Goal: Information Seeking & Learning: Find specific fact

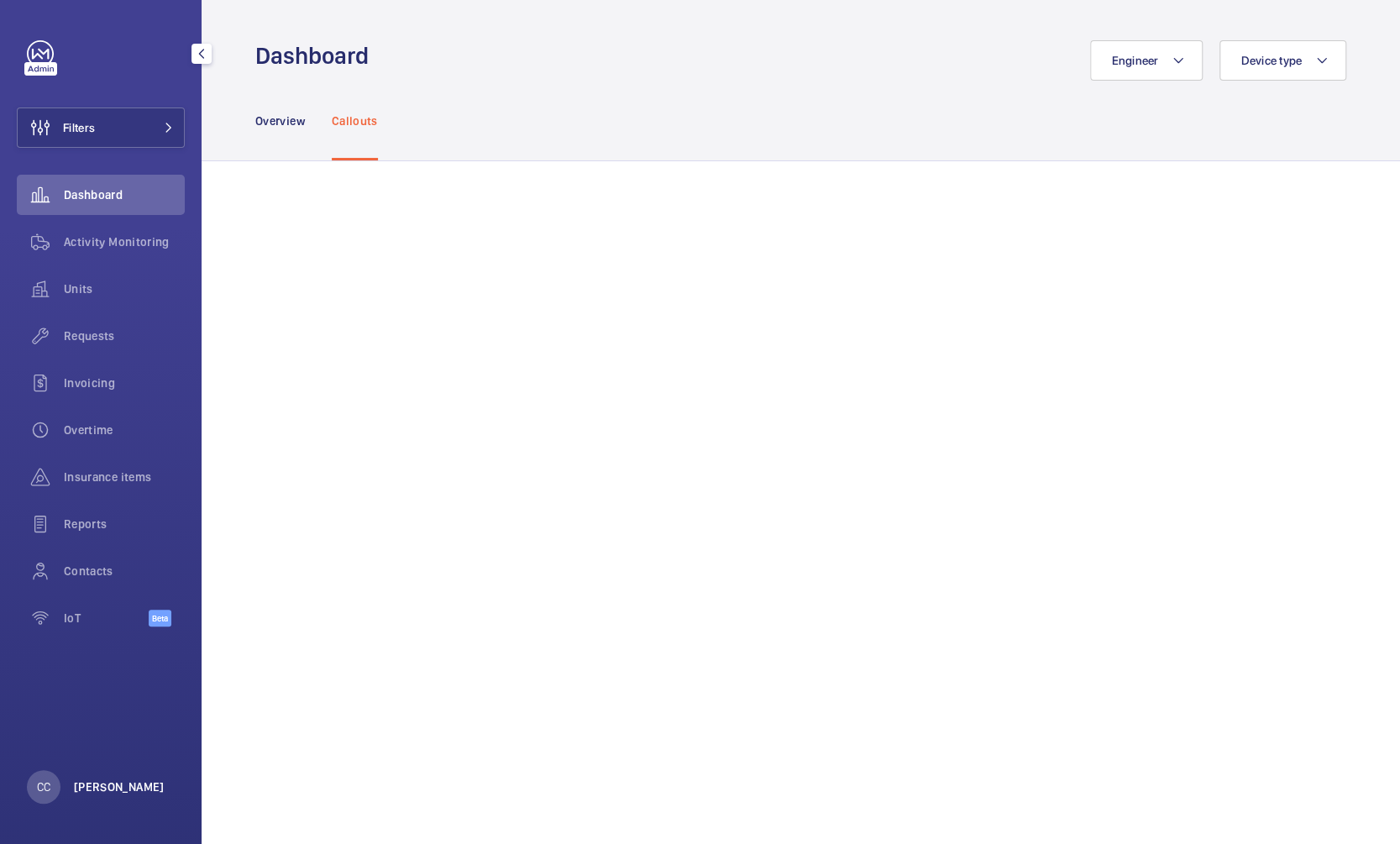
click at [97, 790] on p "[PERSON_NAME]" at bounding box center [119, 786] width 90 height 17
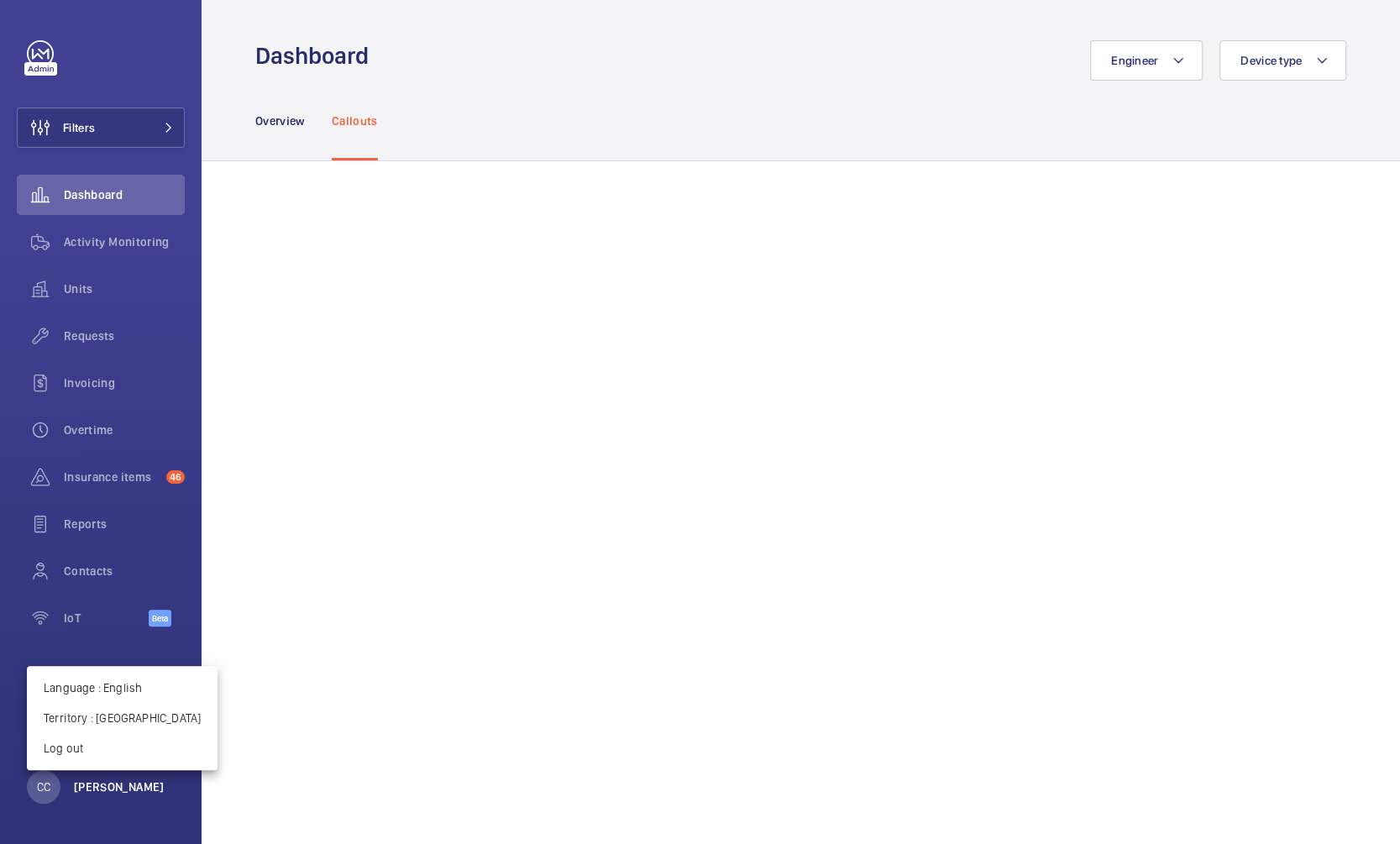
click at [97, 790] on div at bounding box center [700, 422] width 1400 height 844
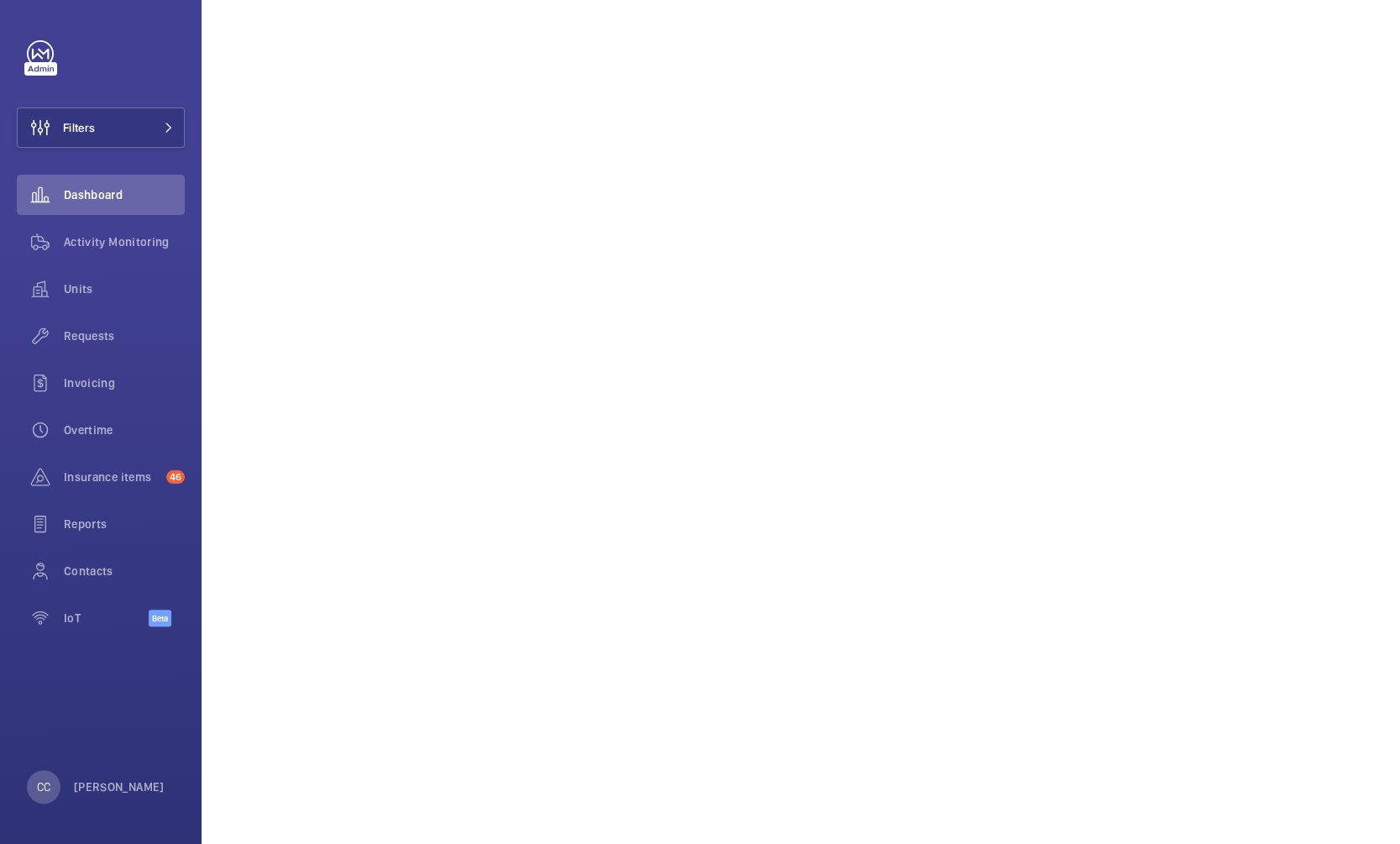
scroll to position [189, 0]
click at [89, 340] on span "Requests" at bounding box center [124, 335] width 121 height 17
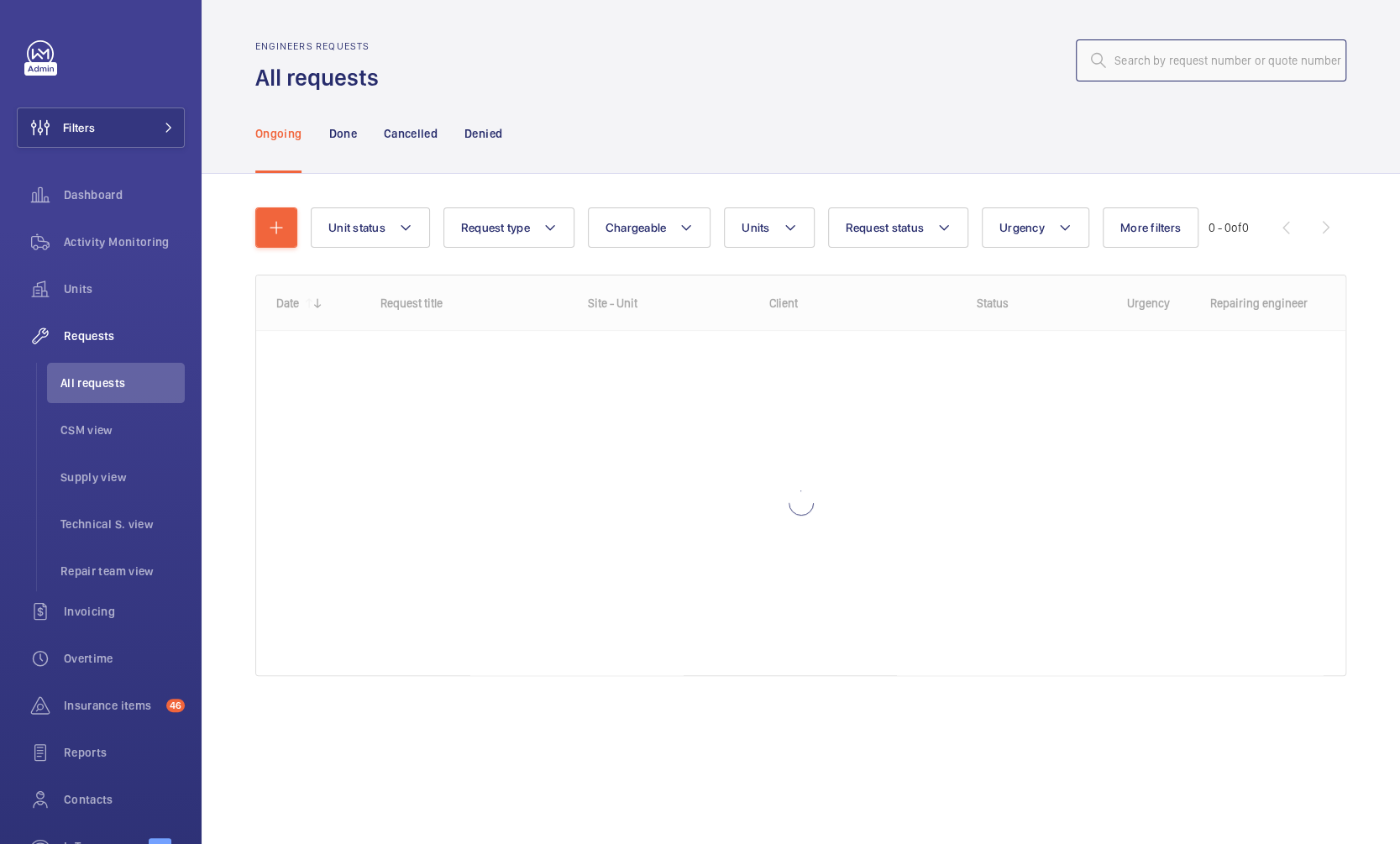
click at [1268, 63] on input "text" at bounding box center [1210, 60] width 271 height 42
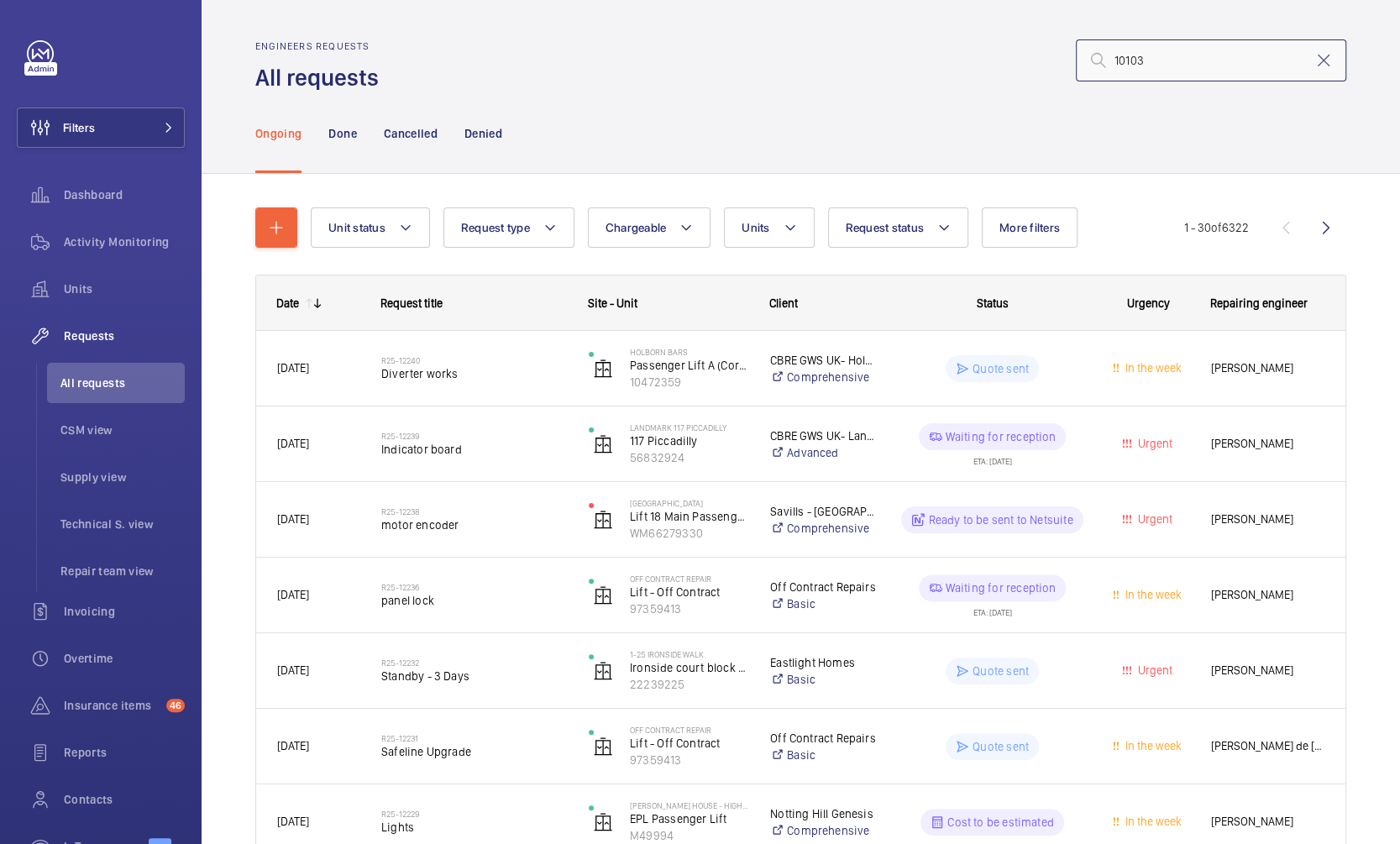
type input "10103"
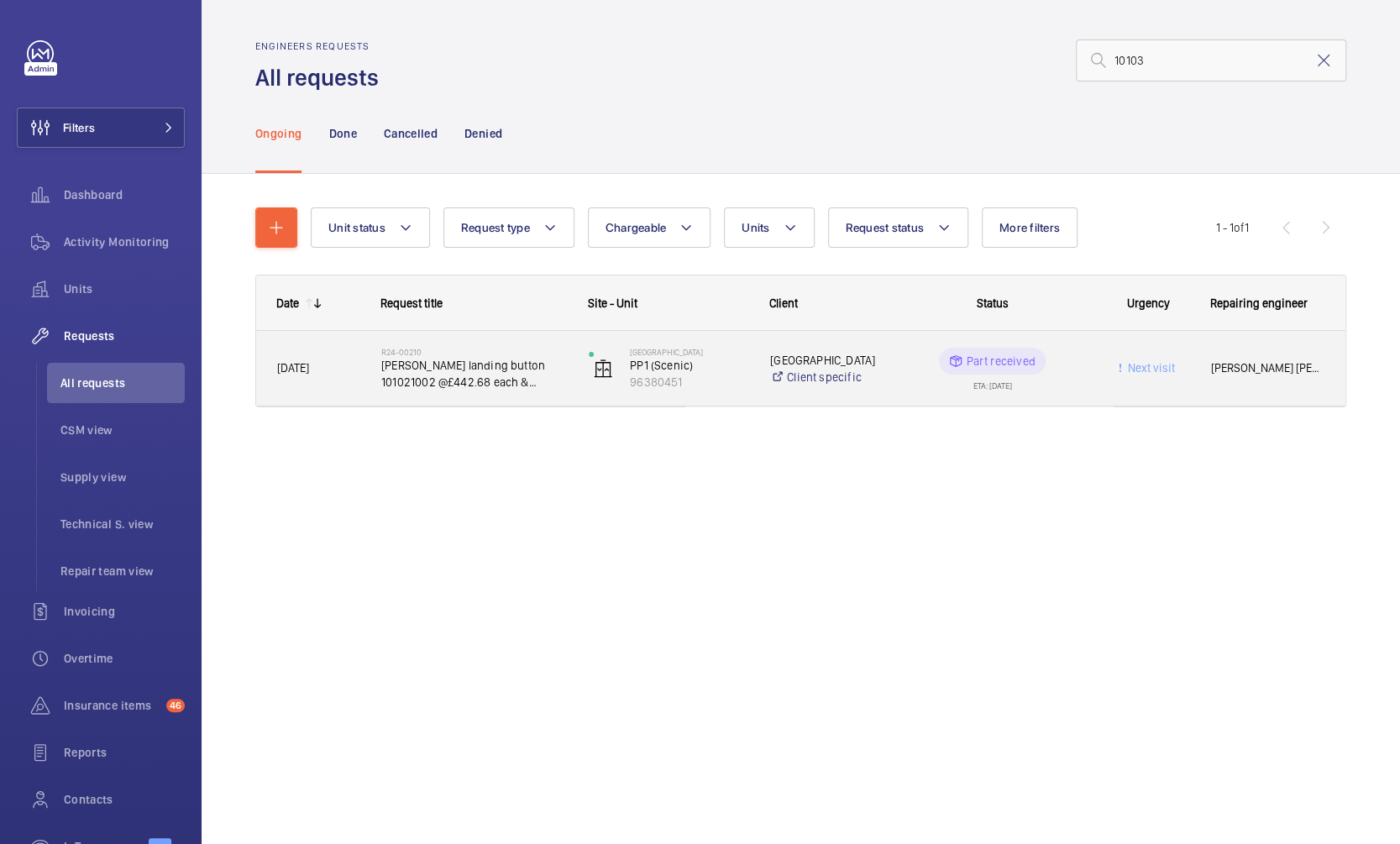
click at [479, 376] on span "[PERSON_NAME] landing button 101021002 @£442.68 each & 101039359 @£470.58 ( dow…" at bounding box center [473, 373] width 185 height 34
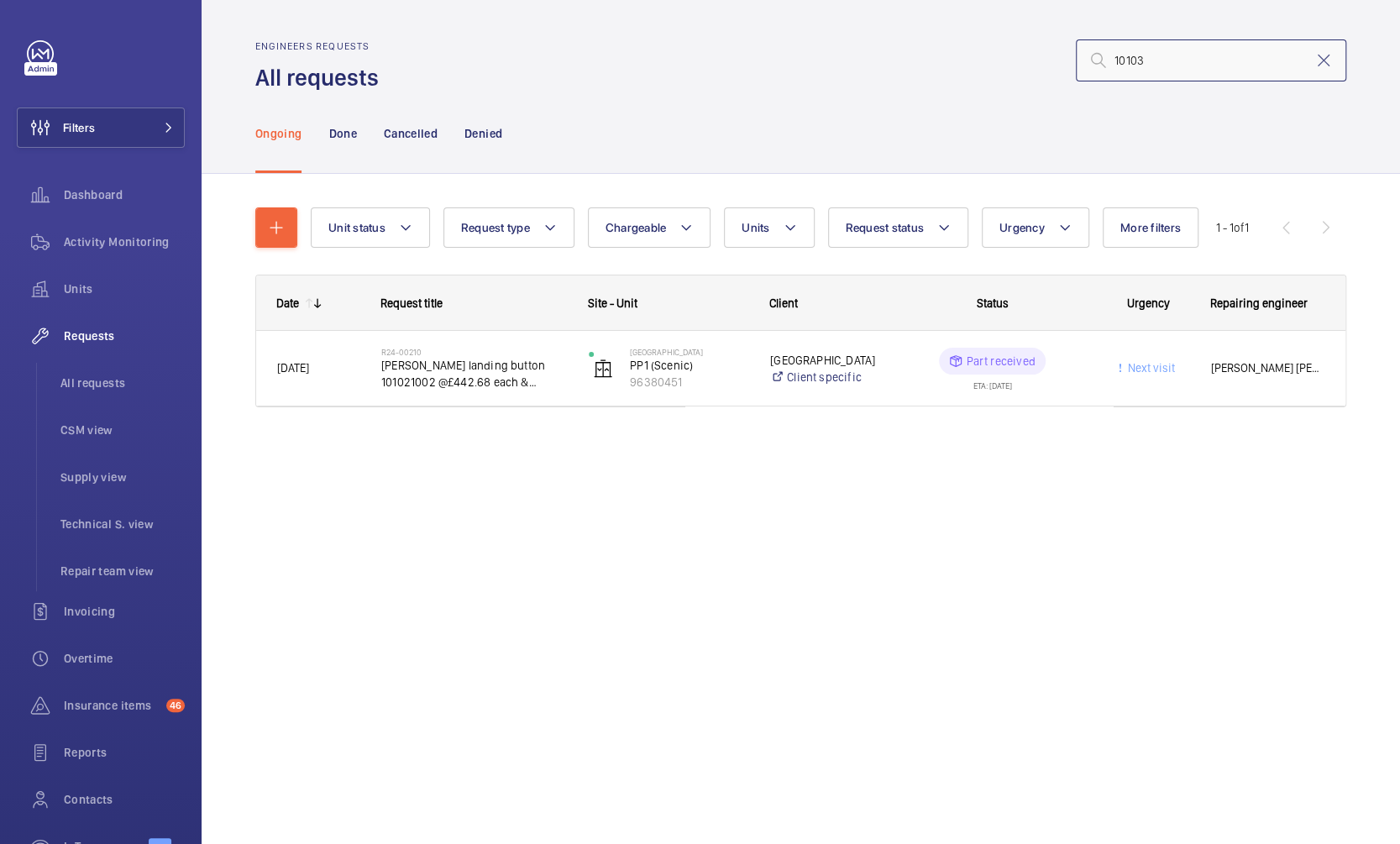
click at [1122, 64] on input "10103" at bounding box center [1210, 60] width 271 height 42
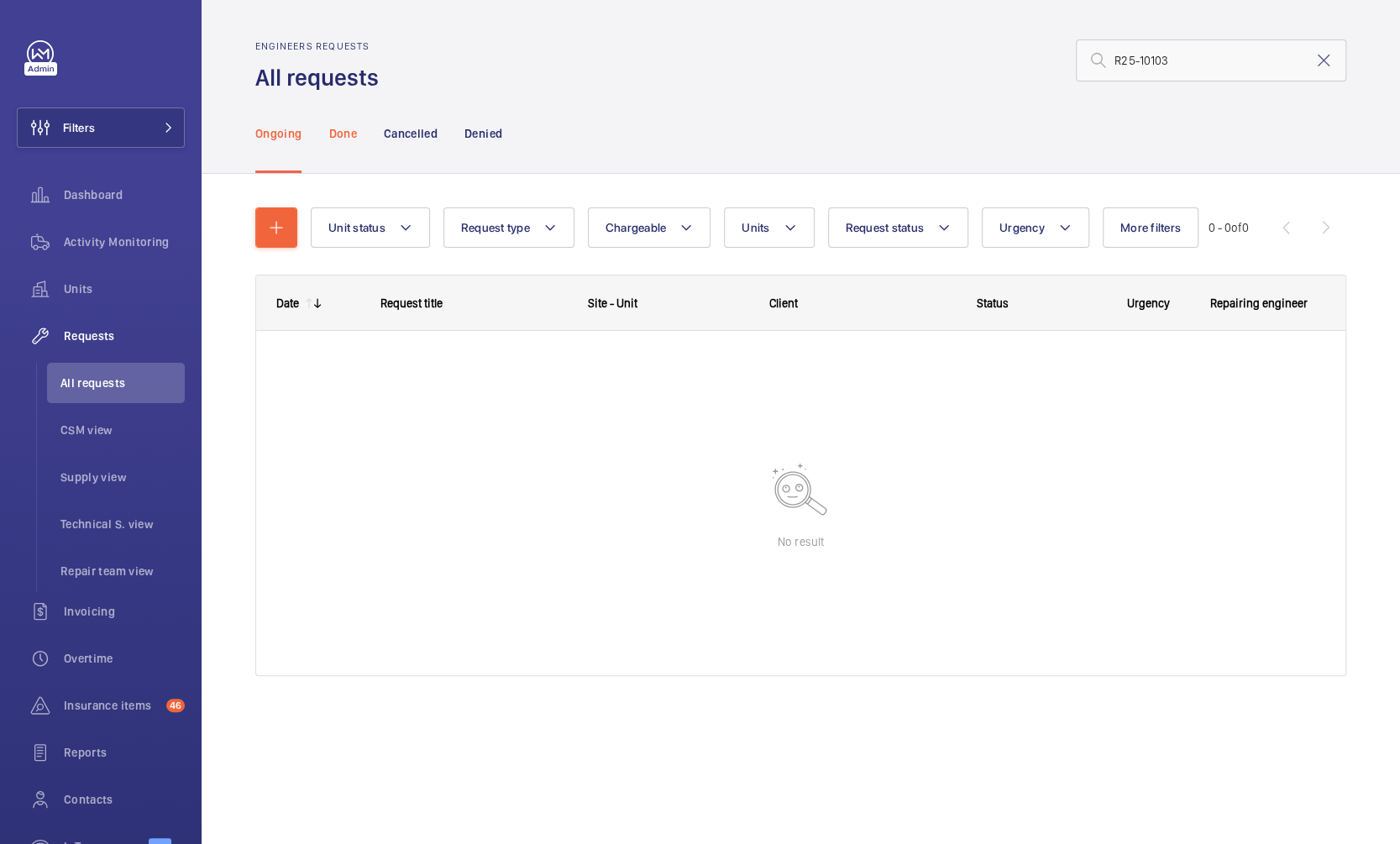
click at [349, 128] on p "Done" at bounding box center [342, 133] width 28 height 17
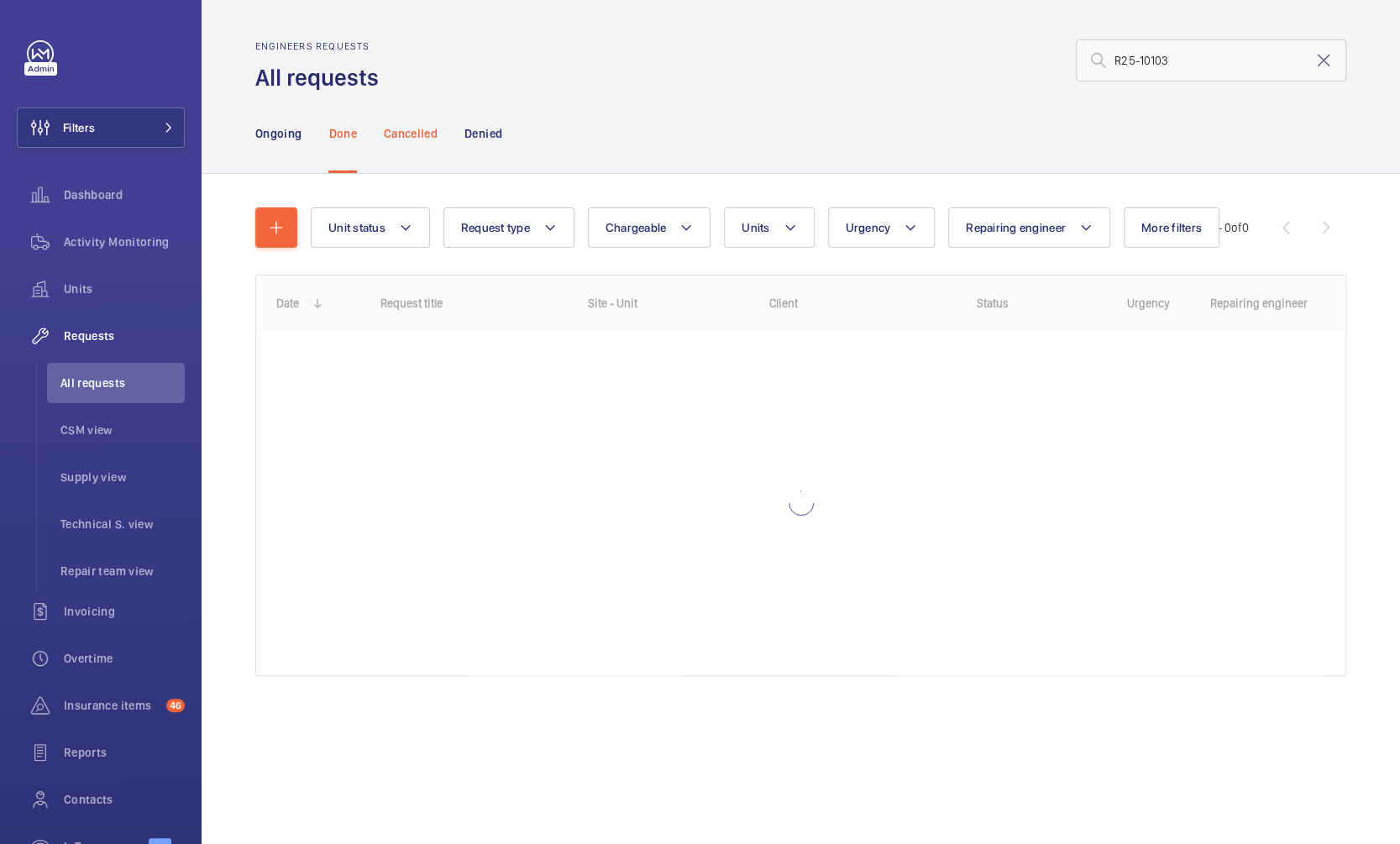
click at [425, 140] on p "Cancelled" at bounding box center [411, 133] width 54 height 17
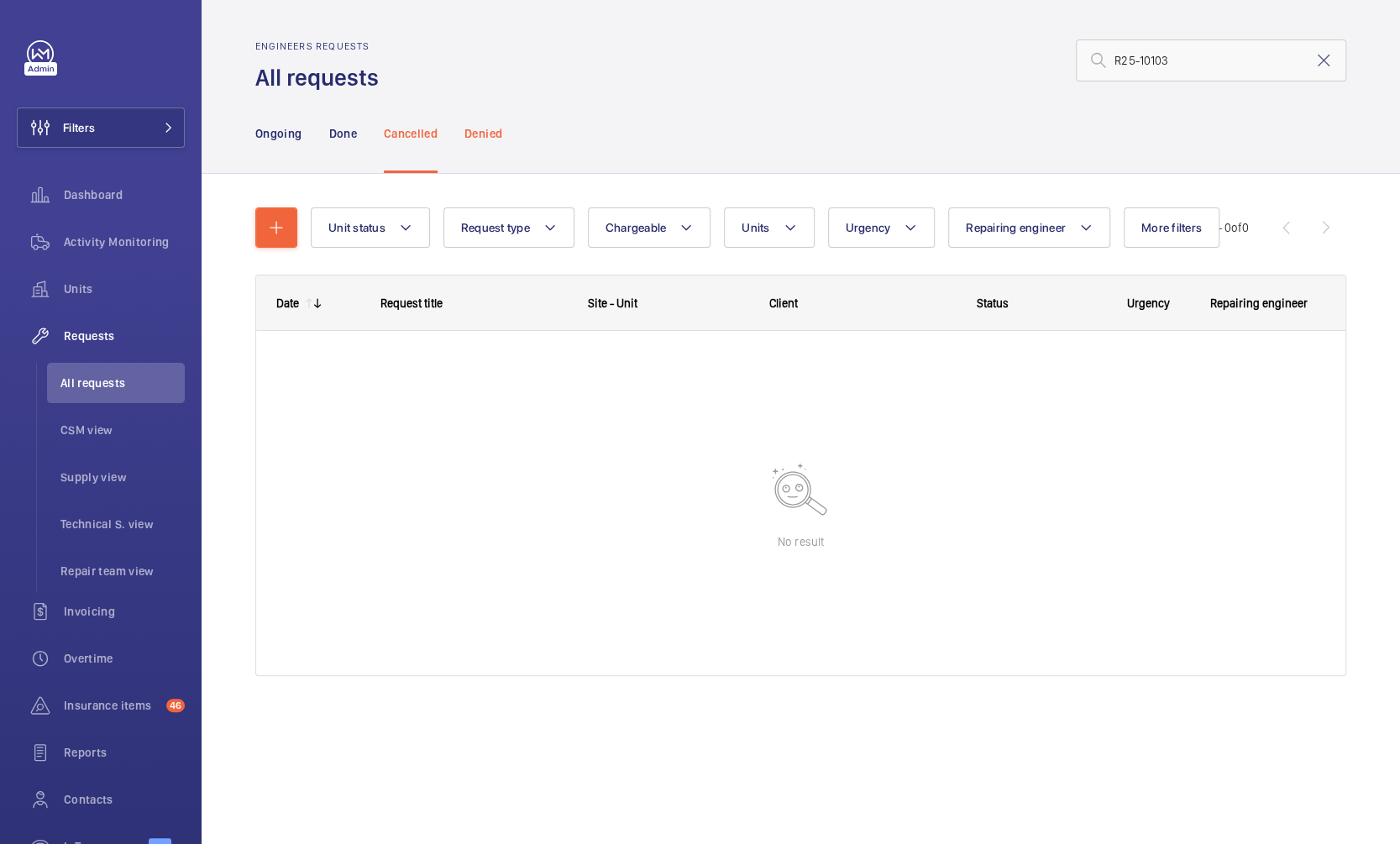
click at [475, 137] on p "Denied" at bounding box center [483, 133] width 37 height 17
click at [351, 136] on p "Done" at bounding box center [342, 133] width 28 height 17
click at [278, 137] on p "Ongoing" at bounding box center [278, 133] width 46 height 17
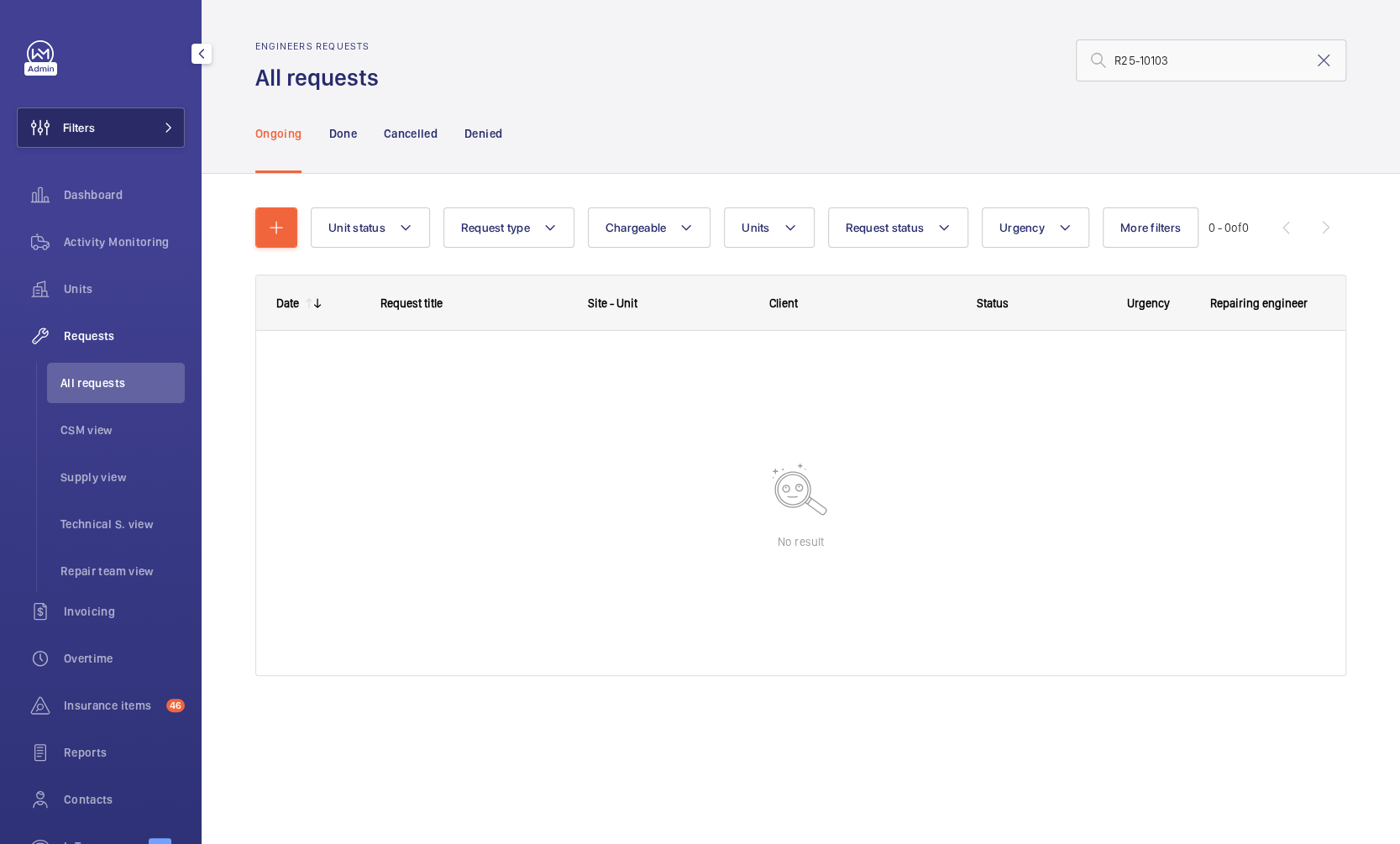
click at [155, 137] on button "Filters" at bounding box center [100, 128] width 168 height 40
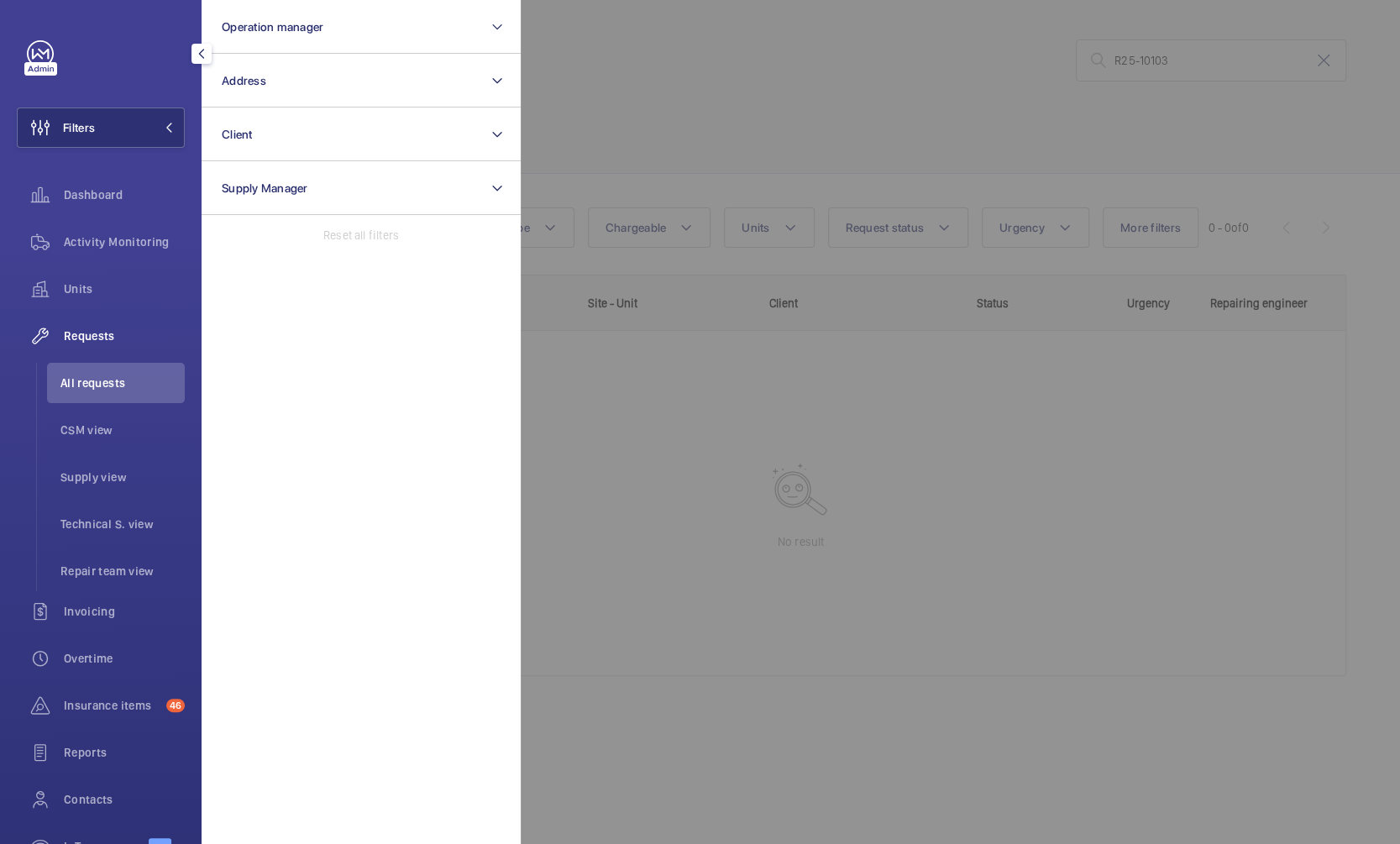
click at [913, 110] on div at bounding box center [1220, 422] width 1400 height 844
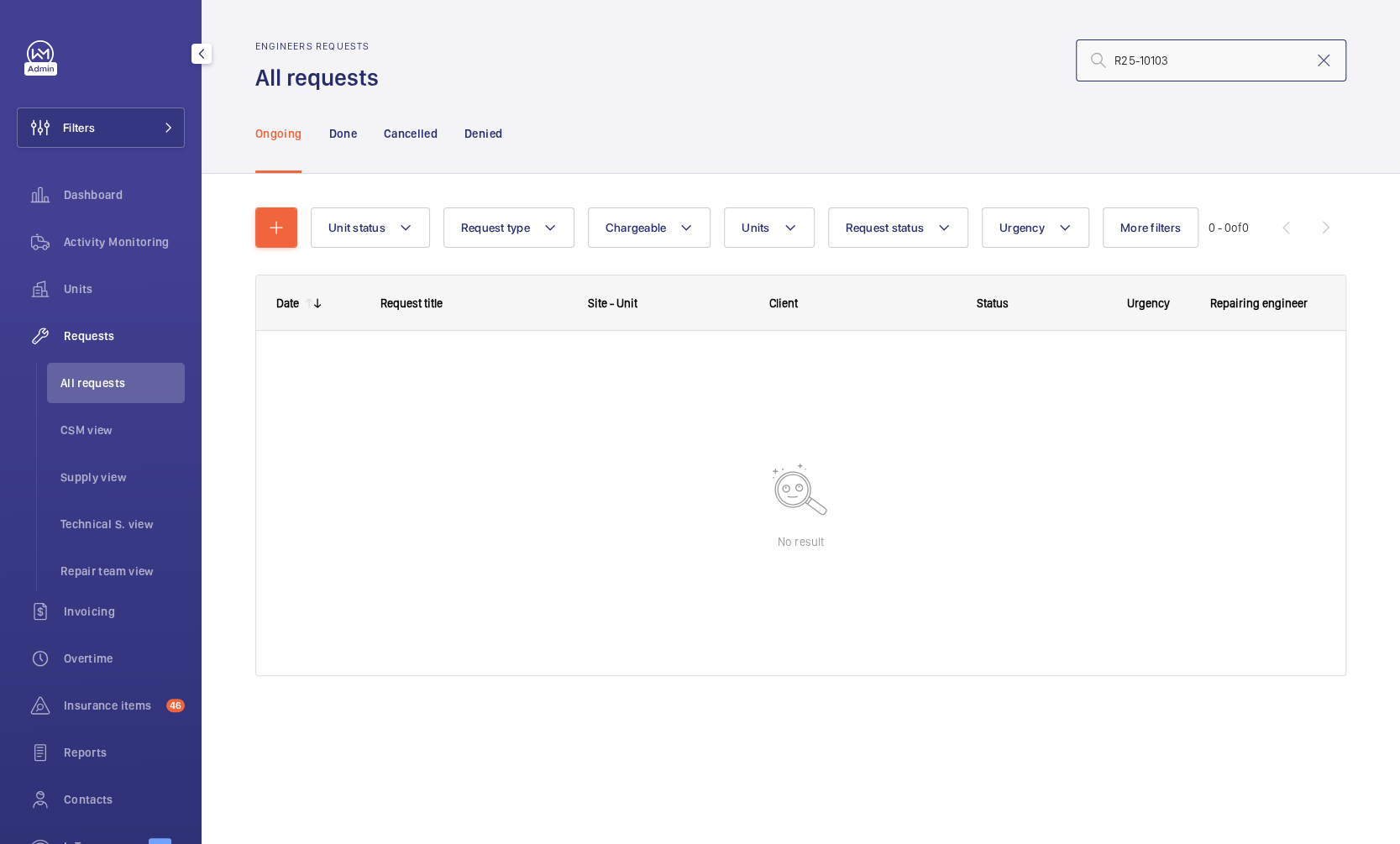
click at [1178, 63] on input "R25-10103" at bounding box center [1210, 60] width 271 height 42
click at [1130, 71] on input "R25-10103" at bounding box center [1210, 60] width 271 height 42
paste input "2217"
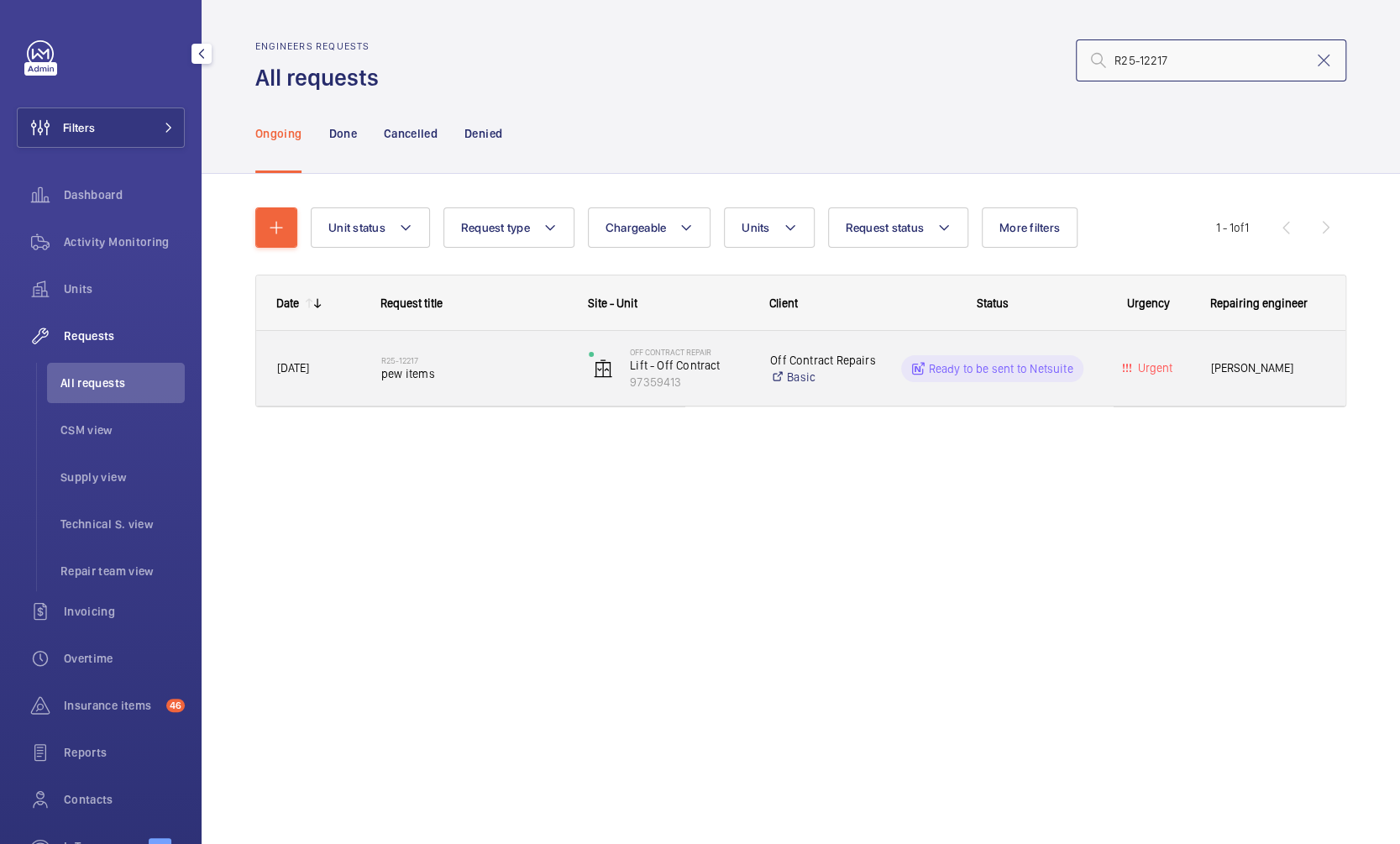
type input "R25-12217"
click at [476, 374] on span "pew items" at bounding box center [473, 373] width 185 height 17
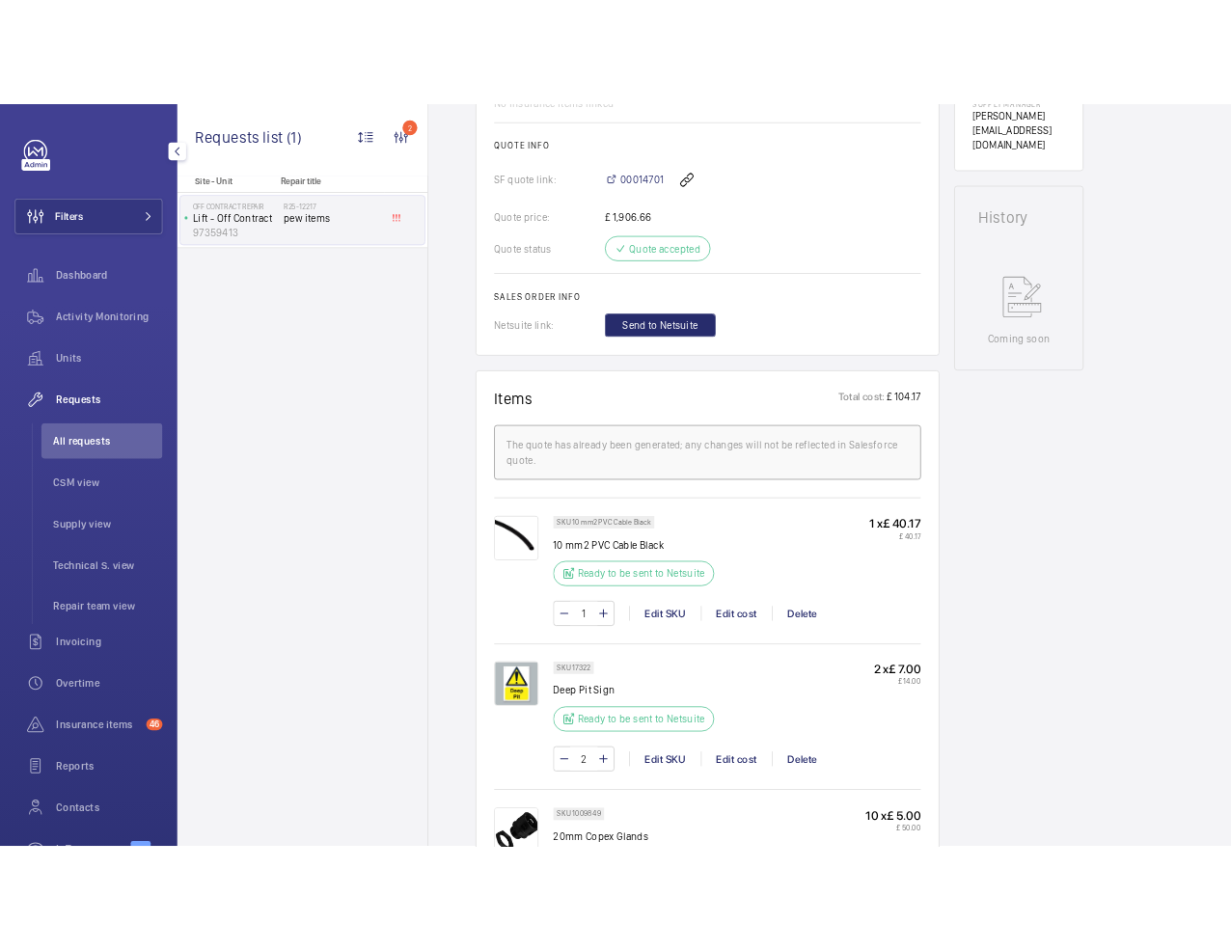
scroll to position [823, 0]
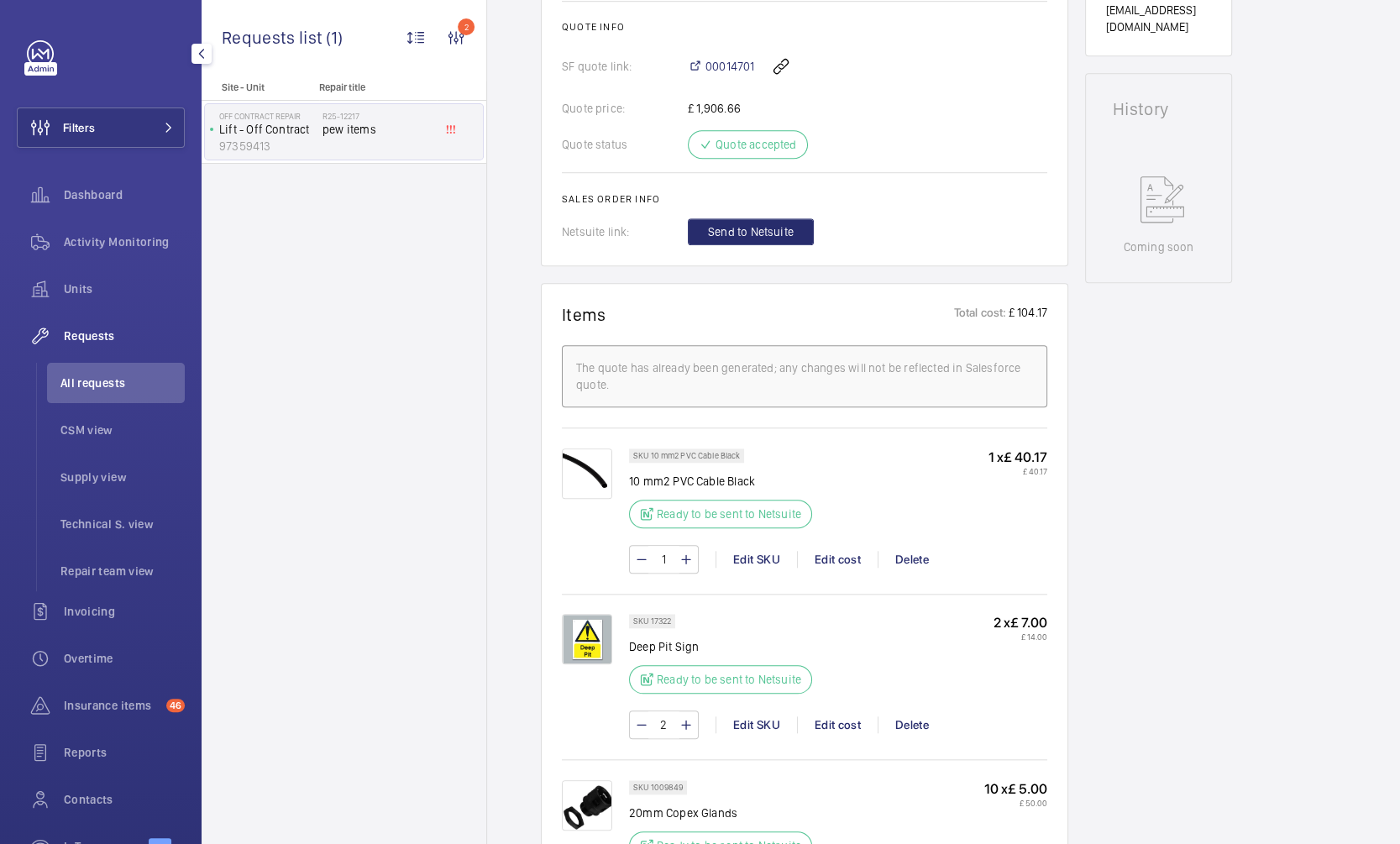
click at [596, 458] on img at bounding box center [587, 473] width 50 height 50
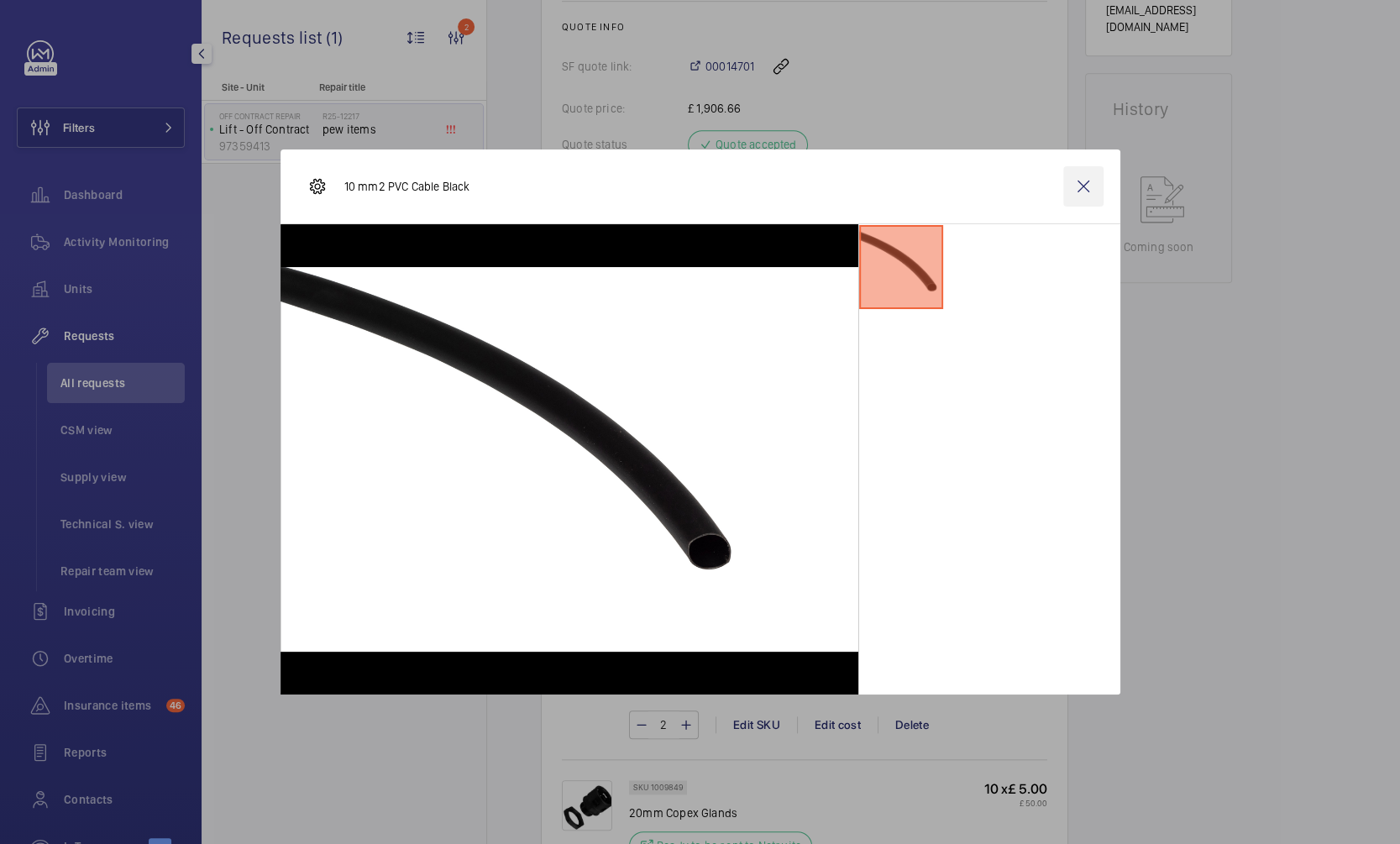
click at [1075, 190] on wm-front-icon-button at bounding box center [1083, 186] width 40 height 40
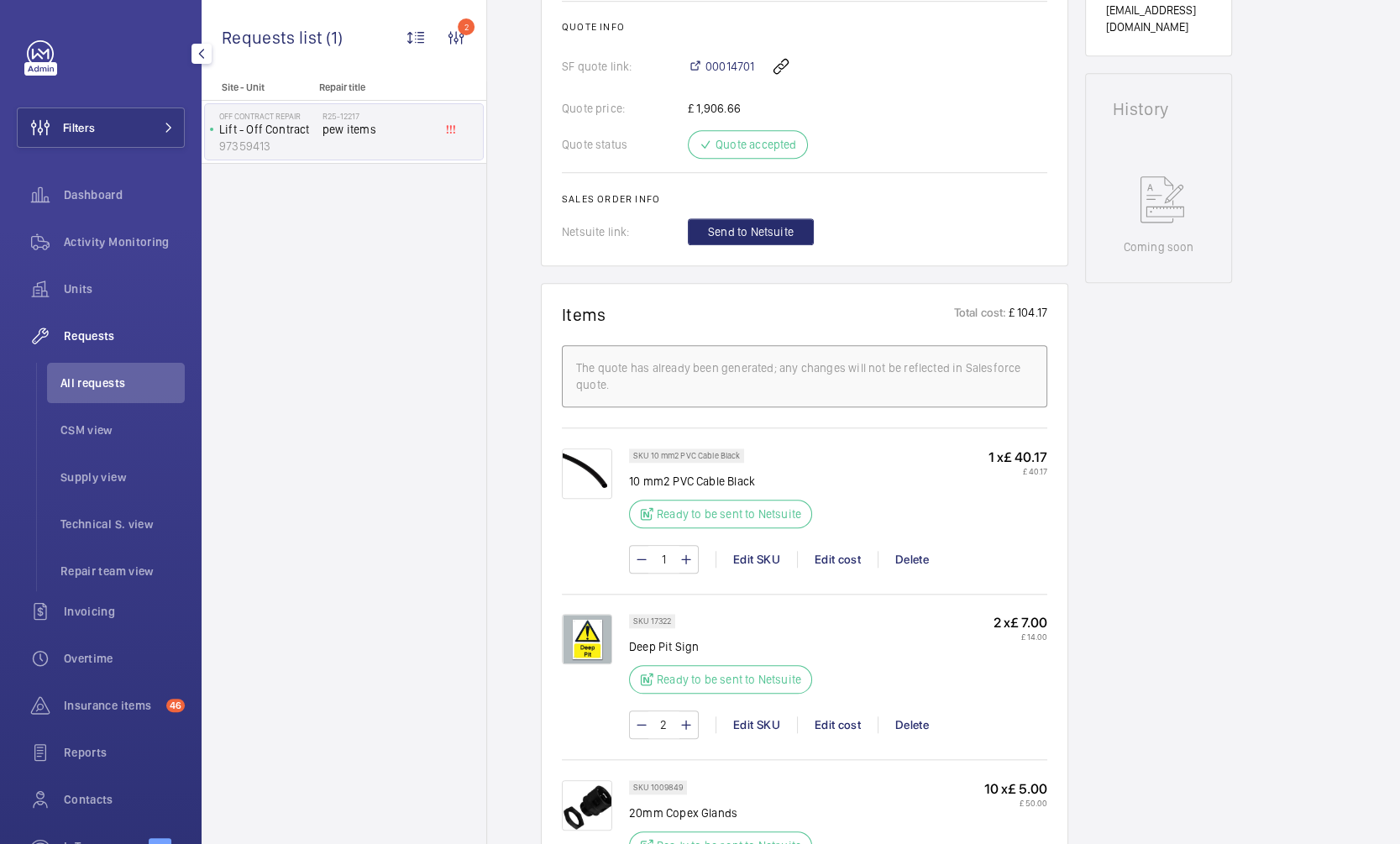
click at [764, 510] on p "Ready to be sent to Netsuite" at bounding box center [729, 513] width 144 height 17
drag, startPoint x: 759, startPoint y: 474, endPoint x: 628, endPoint y: 479, distance: 131.1
click at [629, 479] on p "10 mm2 PVC Cable Black" at bounding box center [726, 480] width 193 height 17
copy p "10 mm2 PVC Cable Black"
